Goal: Navigation & Orientation: Go to known website

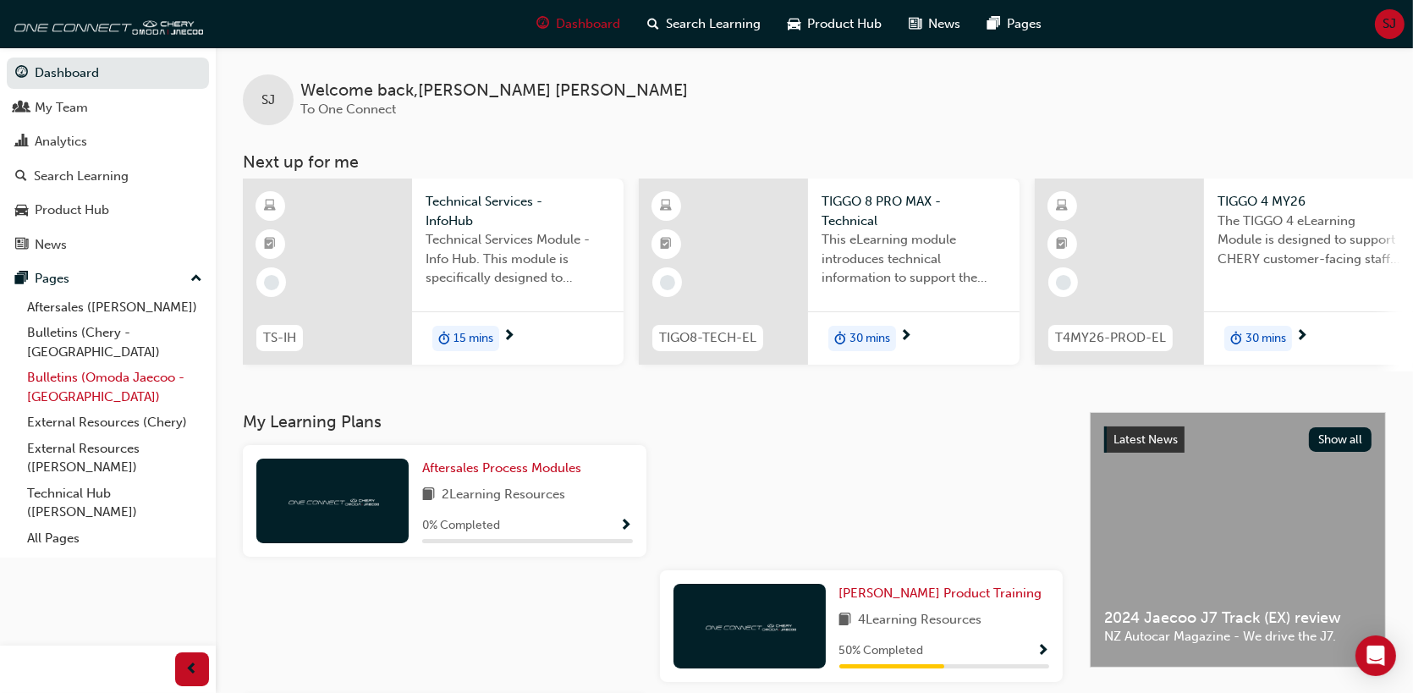
click at [102, 365] on link "Bulletins (Omoda Jaecoo - [GEOGRAPHIC_DATA])" at bounding box center [114, 387] width 189 height 45
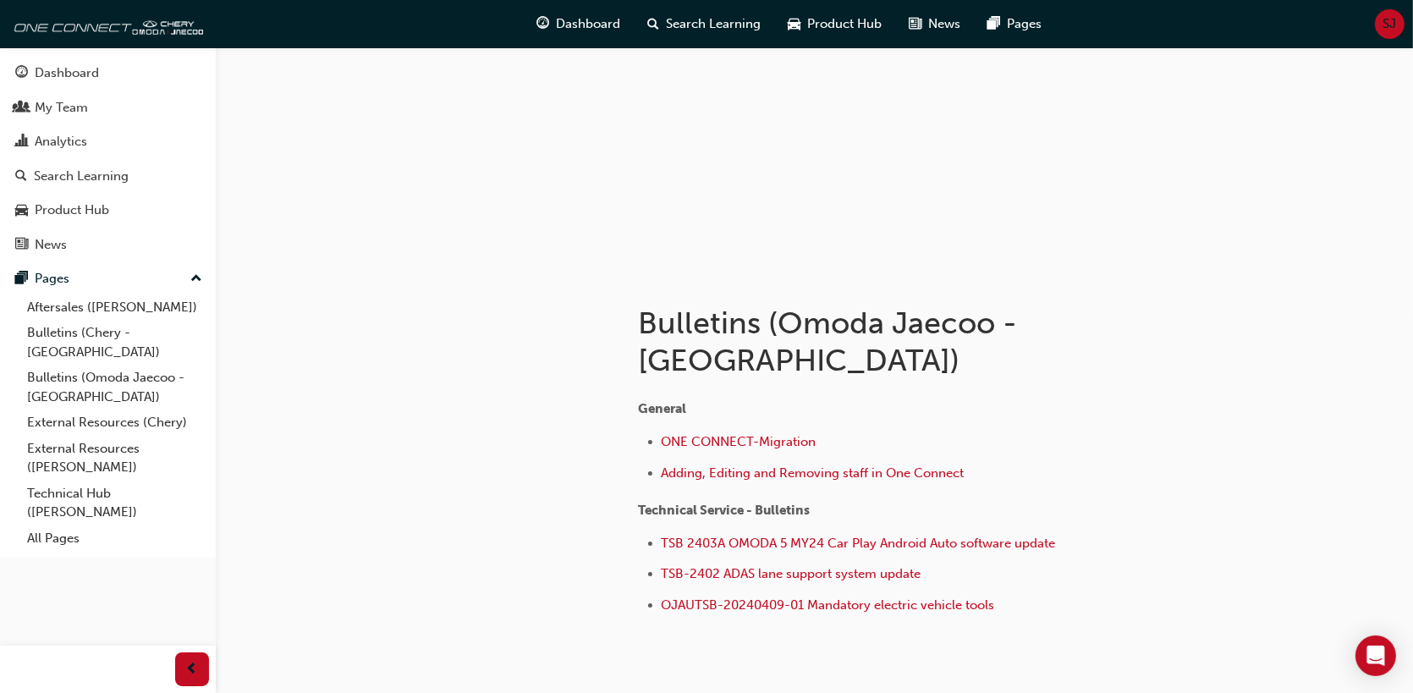
scroll to position [168, 0]
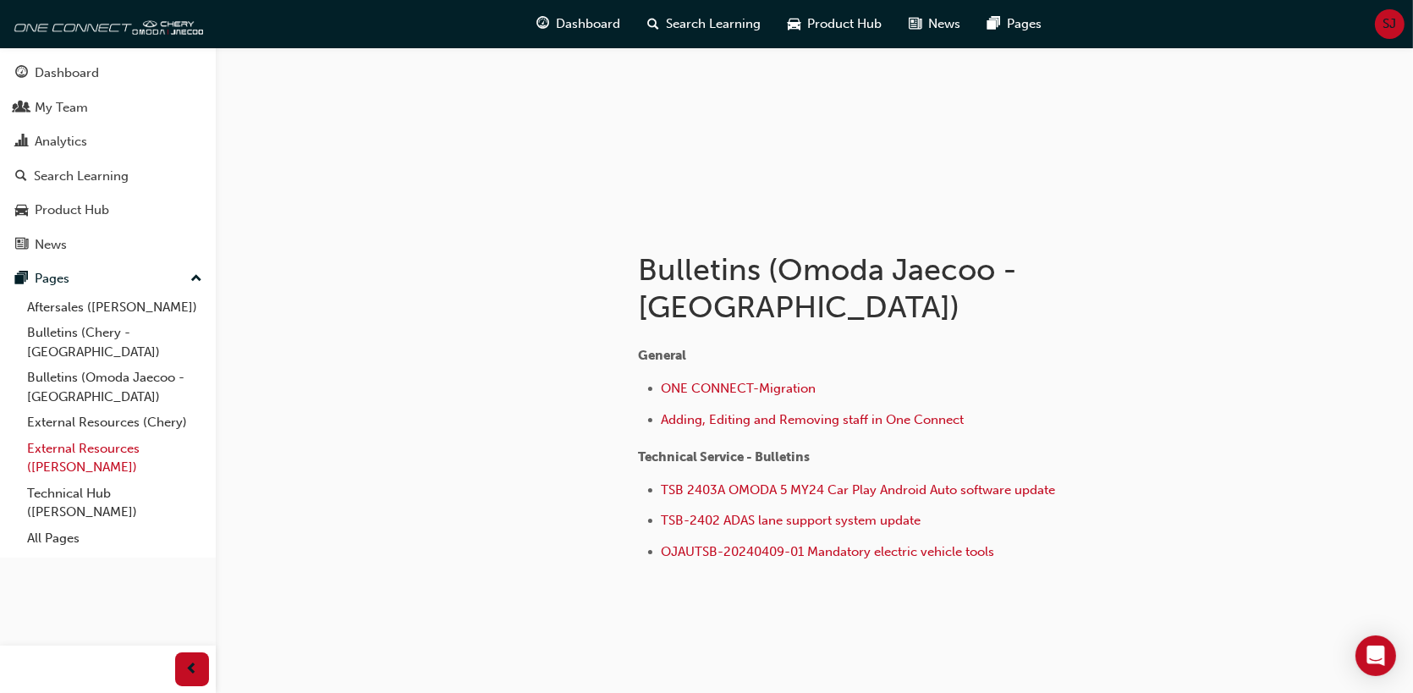
click at [107, 436] on link "External Resources ([PERSON_NAME])" at bounding box center [114, 458] width 189 height 45
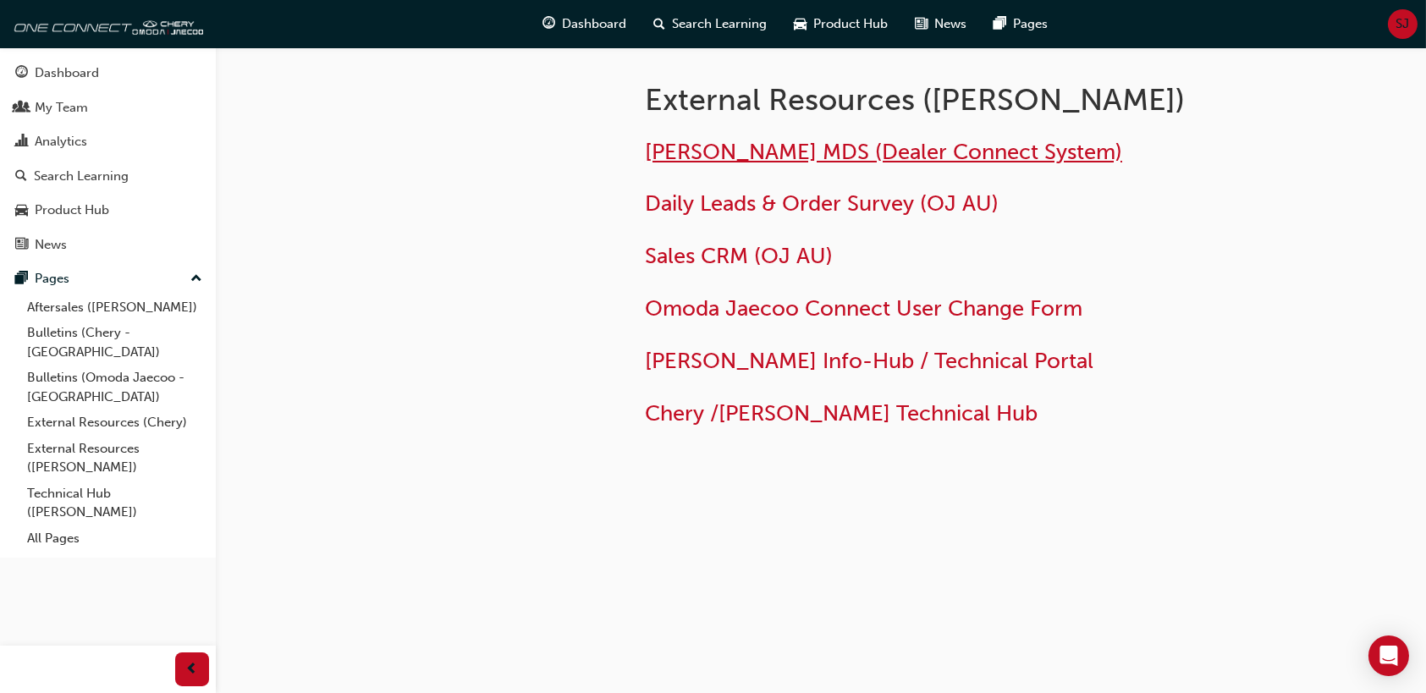
click at [815, 150] on span "[PERSON_NAME] MDS (Dealer Connect System)" at bounding box center [883, 152] width 477 height 26
